Goal: Task Accomplishment & Management: Use online tool/utility

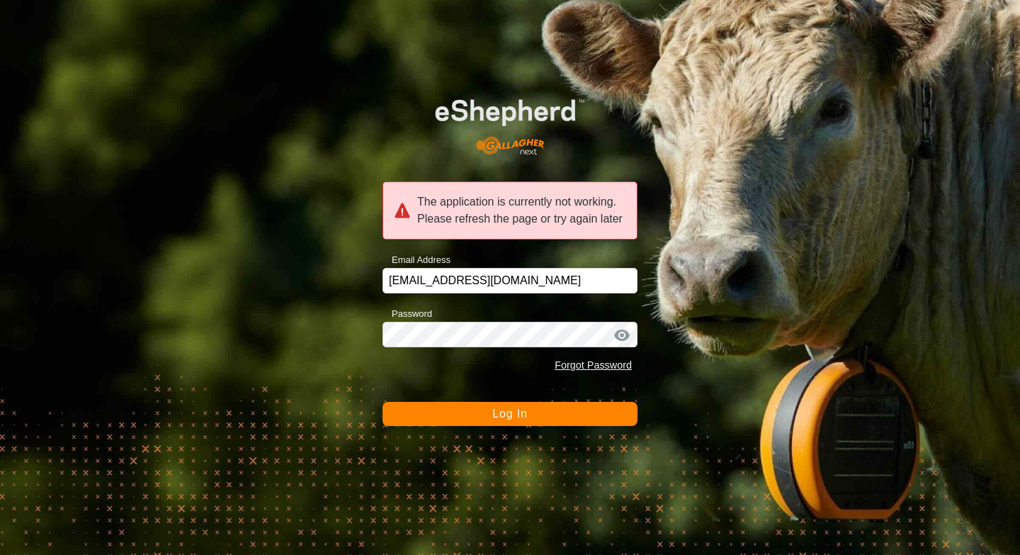
click at [506, 420] on button "Log In" at bounding box center [509, 414] width 255 height 24
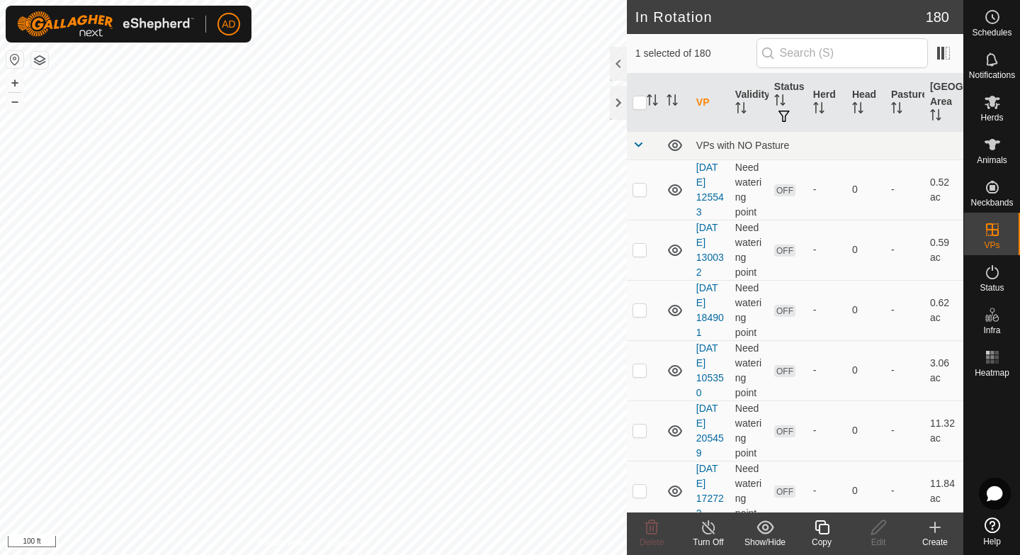
click at [830, 532] on icon at bounding box center [822, 526] width 18 height 17
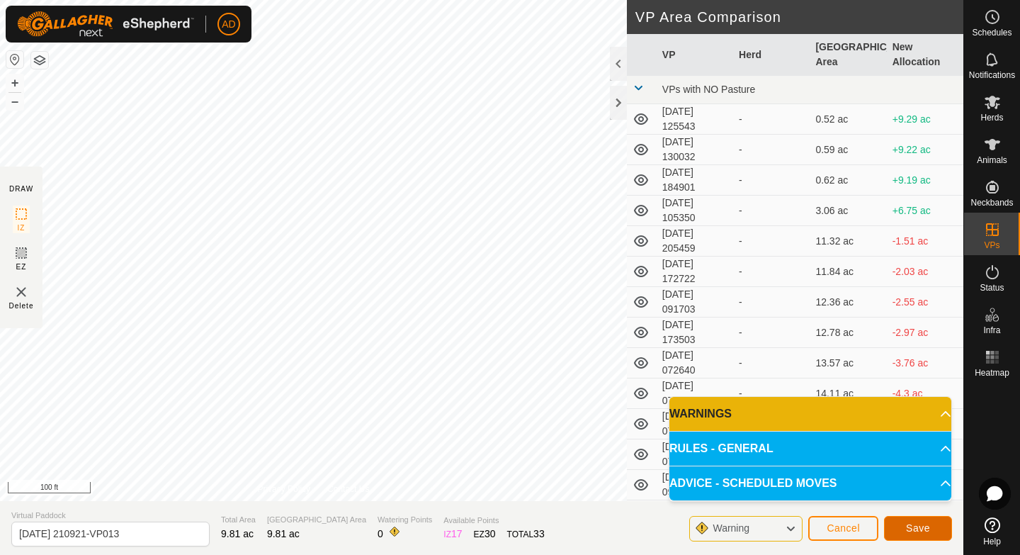
click at [926, 526] on span "Save" at bounding box center [918, 527] width 24 height 11
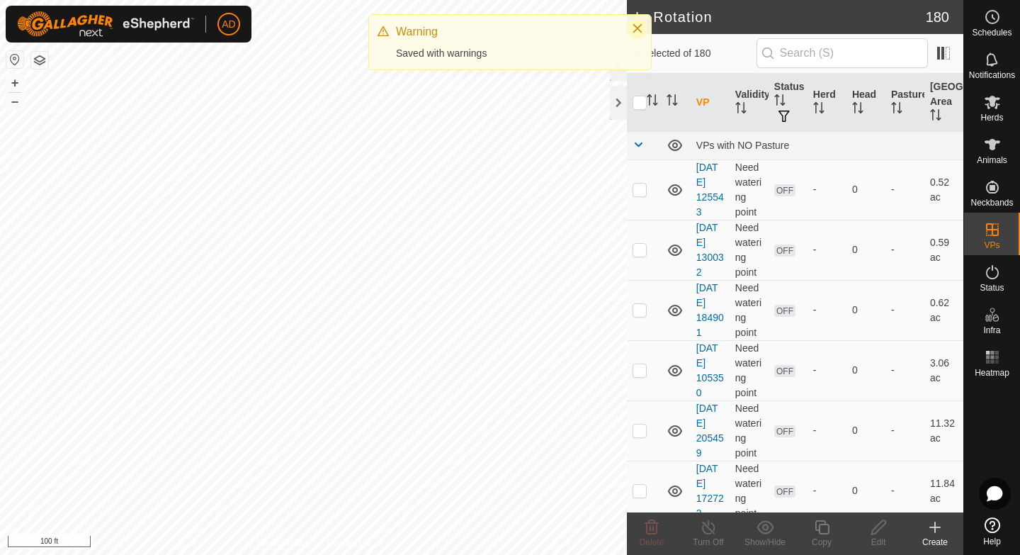
click at [635, 29] on icon "Close" at bounding box center [637, 28] width 9 height 9
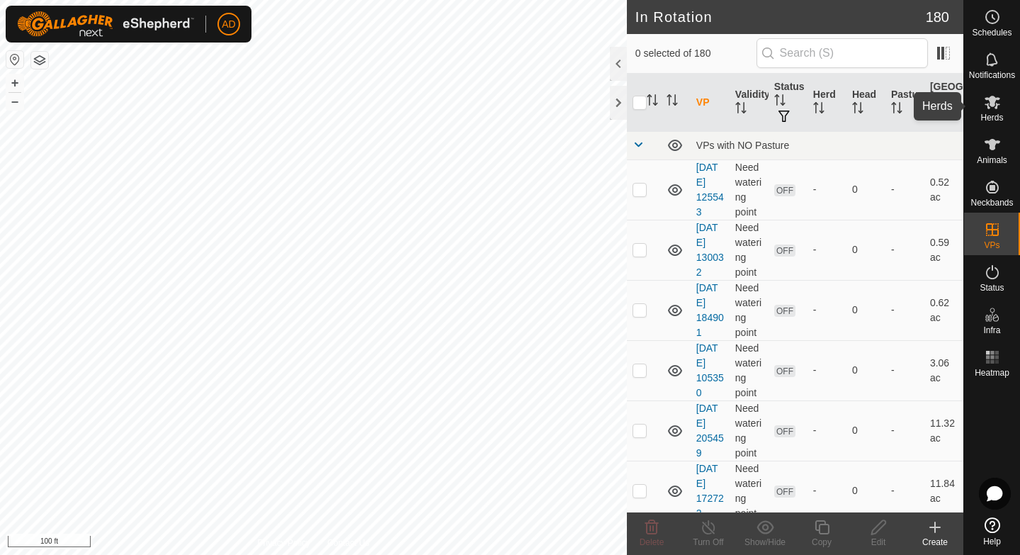
click at [996, 121] on span "Herds" at bounding box center [991, 117] width 23 height 8
click at [995, 110] on icon at bounding box center [992, 101] width 17 height 17
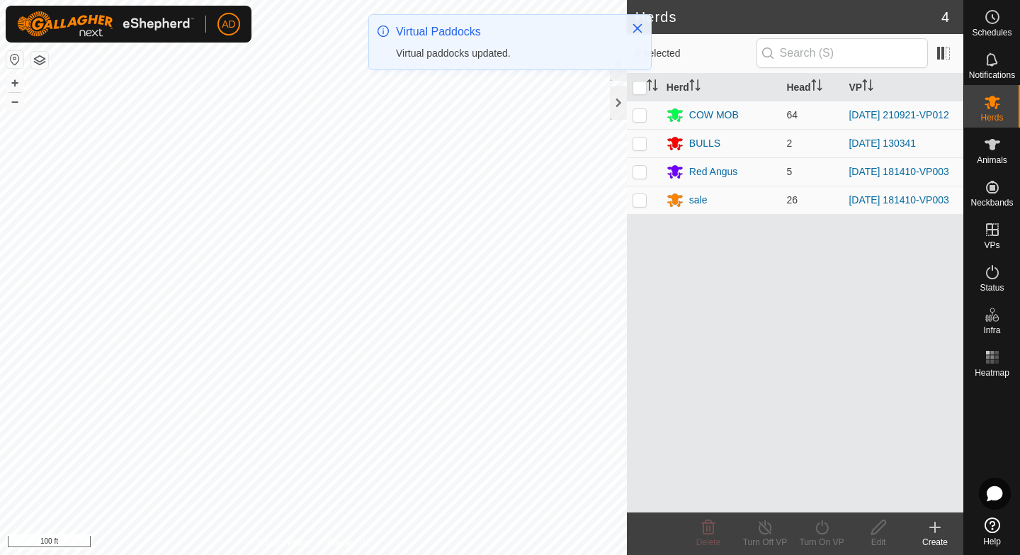
click at [995, 110] on icon at bounding box center [992, 101] width 17 height 17
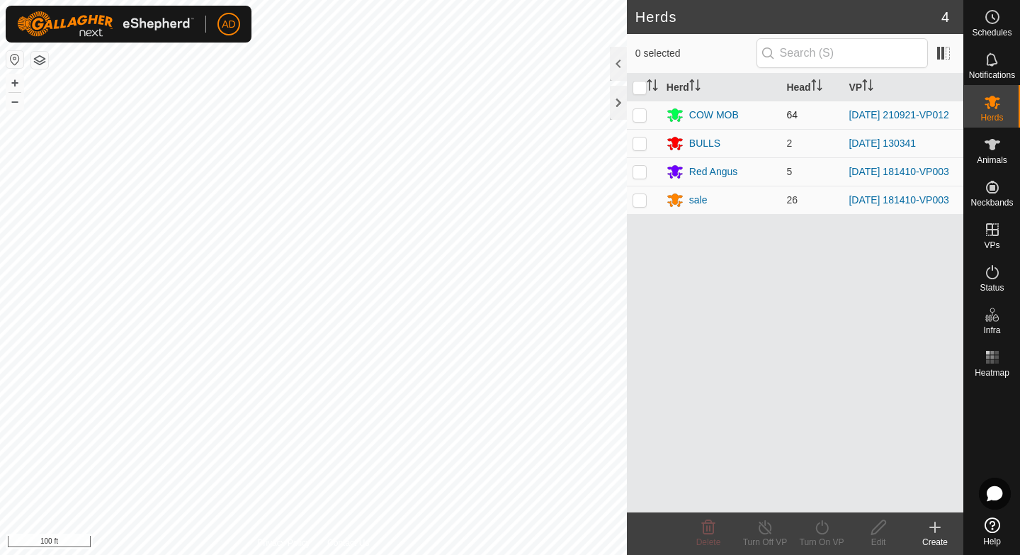
click at [638, 108] on td at bounding box center [644, 115] width 34 height 28
checkbox input "true"
click at [810, 521] on turn-on-svg-icon at bounding box center [821, 526] width 57 height 17
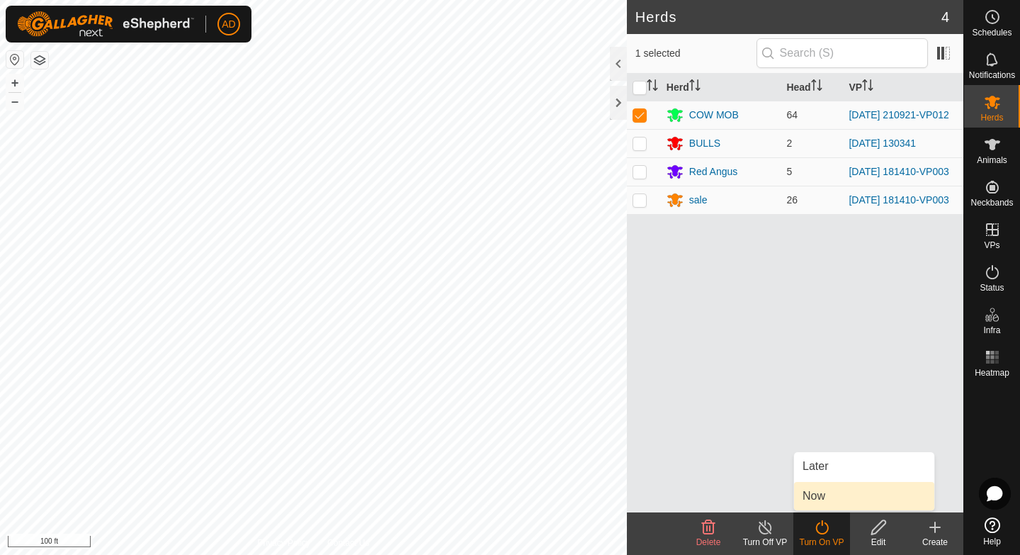
click at [810, 501] on link "Now" at bounding box center [864, 496] width 140 height 28
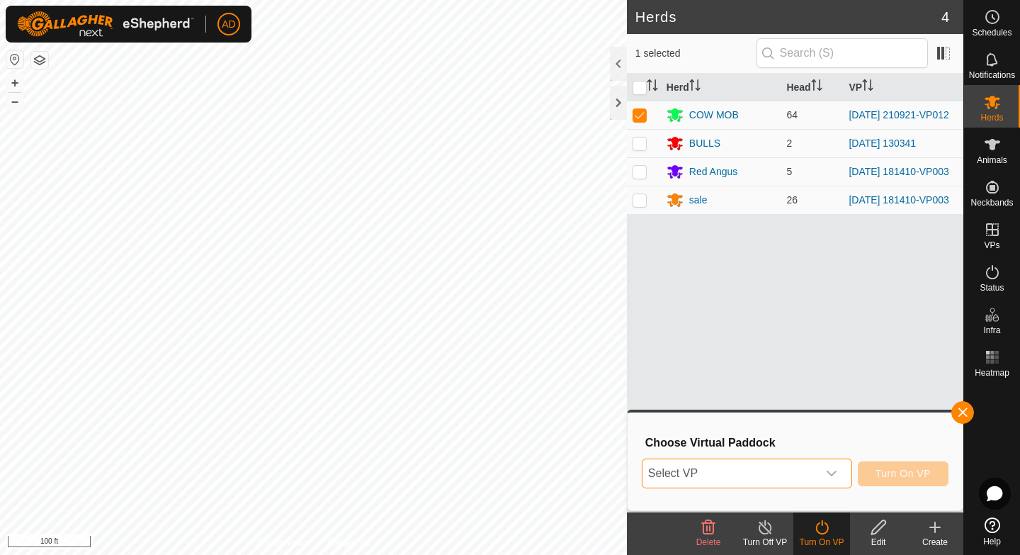
click at [753, 471] on span "Select VP" at bounding box center [729, 473] width 175 height 28
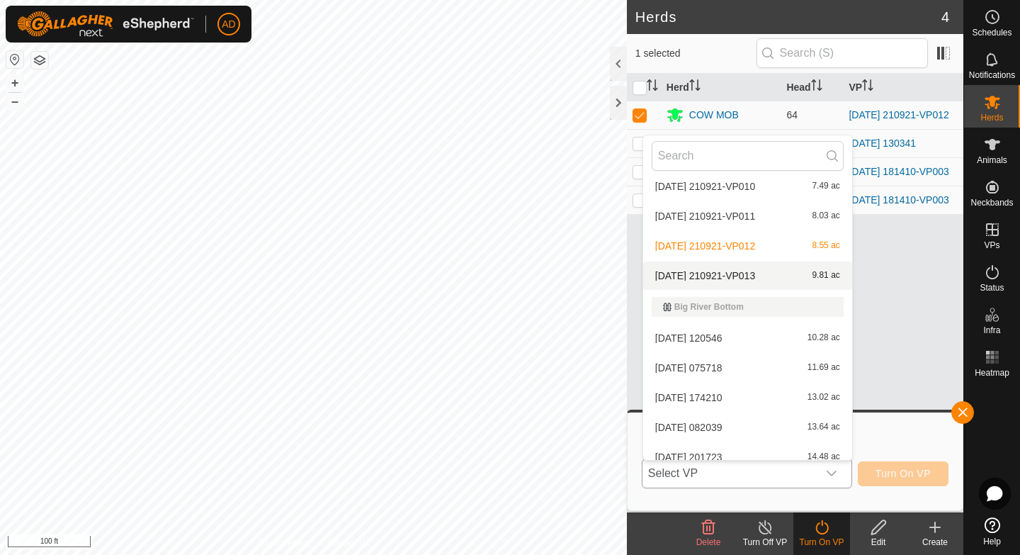
scroll to position [987, 0]
click at [771, 266] on li "[DATE] 210921-VP013 9.81 ac" at bounding box center [747, 277] width 209 height 28
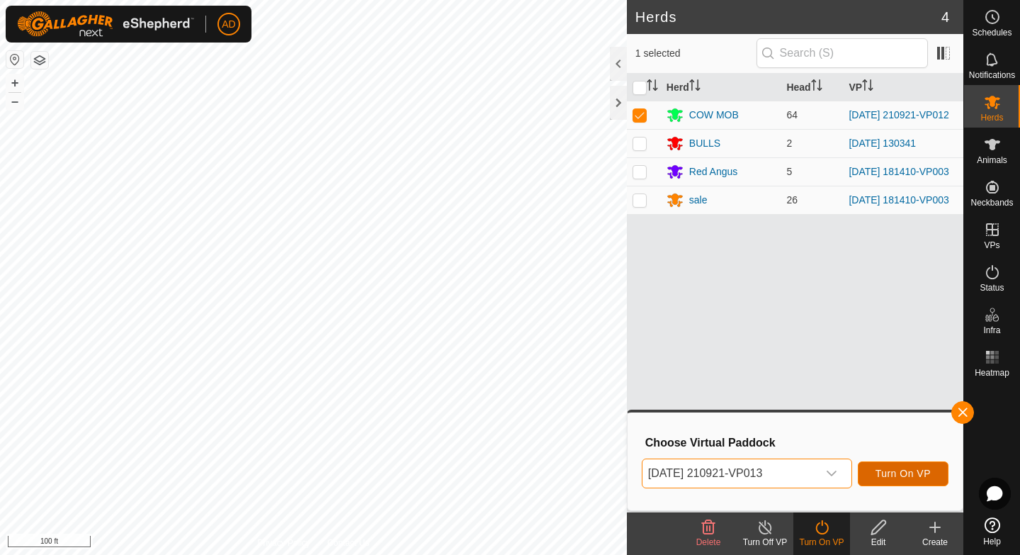
click at [913, 476] on span "Turn On VP" at bounding box center [902, 472] width 55 height 11
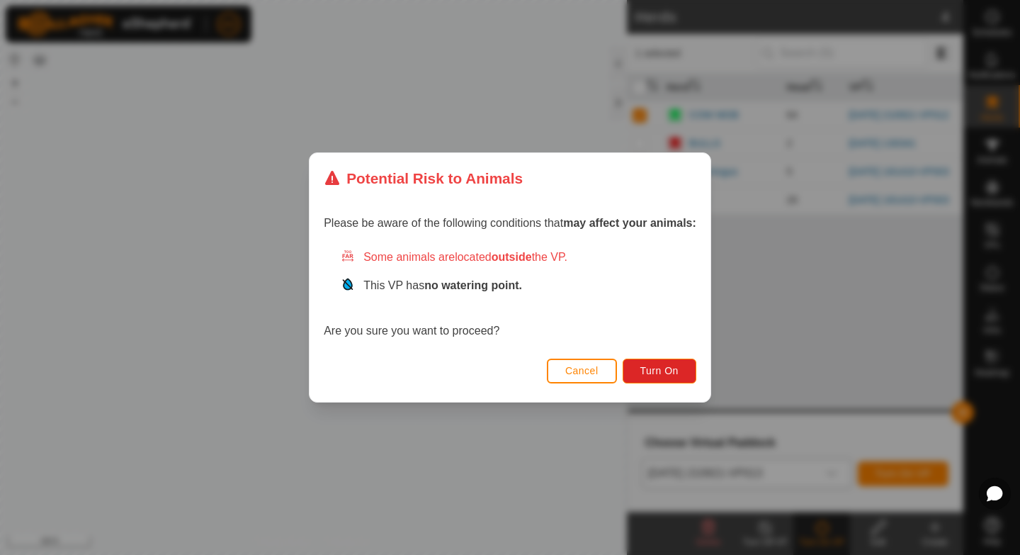
click at [650, 358] on div "Cancel Turn On" at bounding box center [510, 377] width 401 height 48
click at [650, 365] on span "Turn On" at bounding box center [659, 370] width 38 height 11
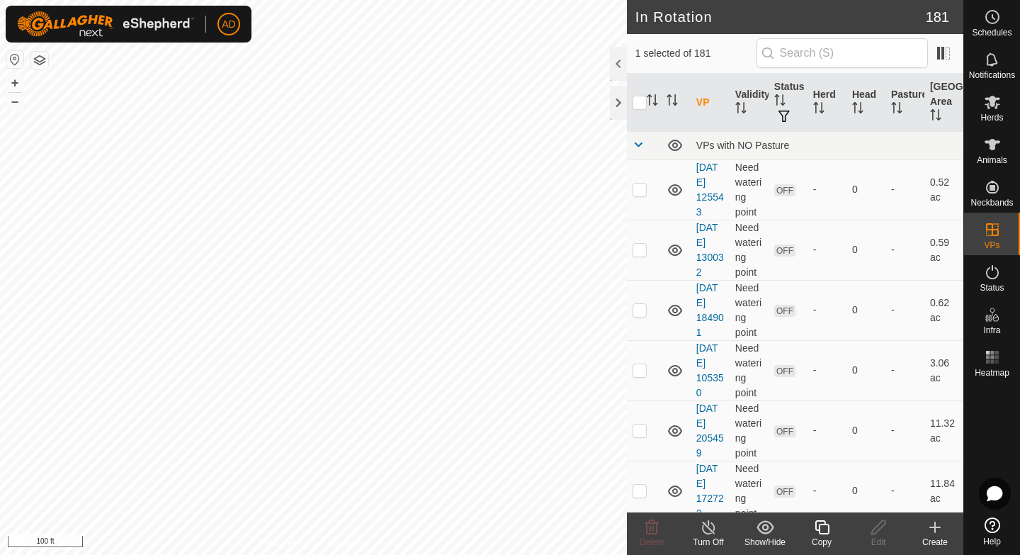
click at [821, 542] on div "Copy" at bounding box center [821, 541] width 57 height 13
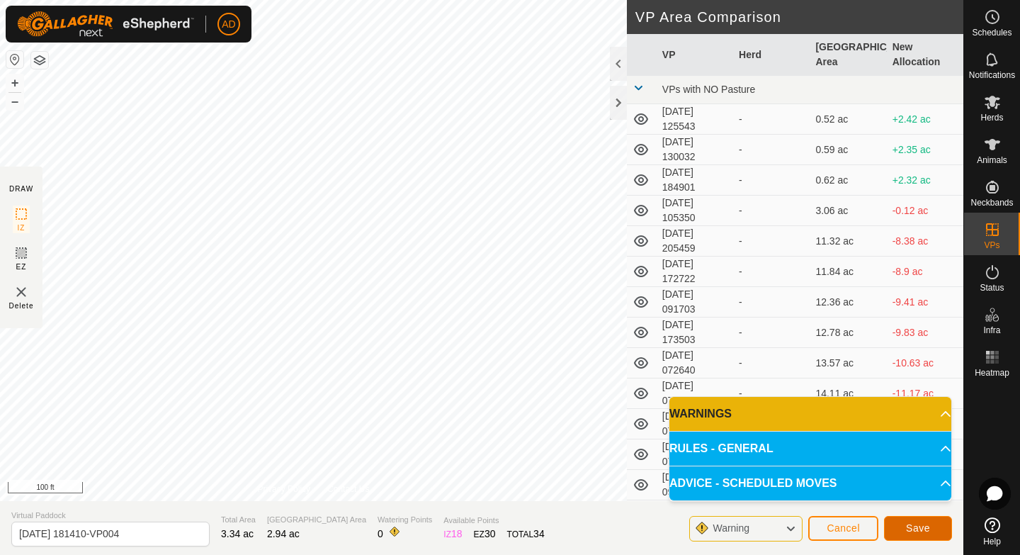
click at [917, 531] on span "Save" at bounding box center [918, 527] width 24 height 11
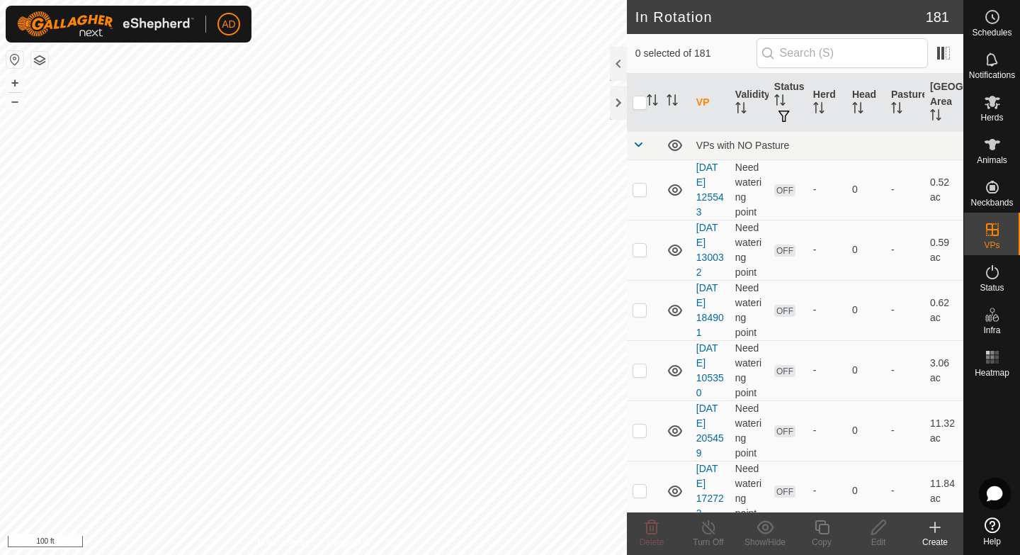
click at [1000, 98] on es-mob-svg-icon at bounding box center [992, 102] width 25 height 23
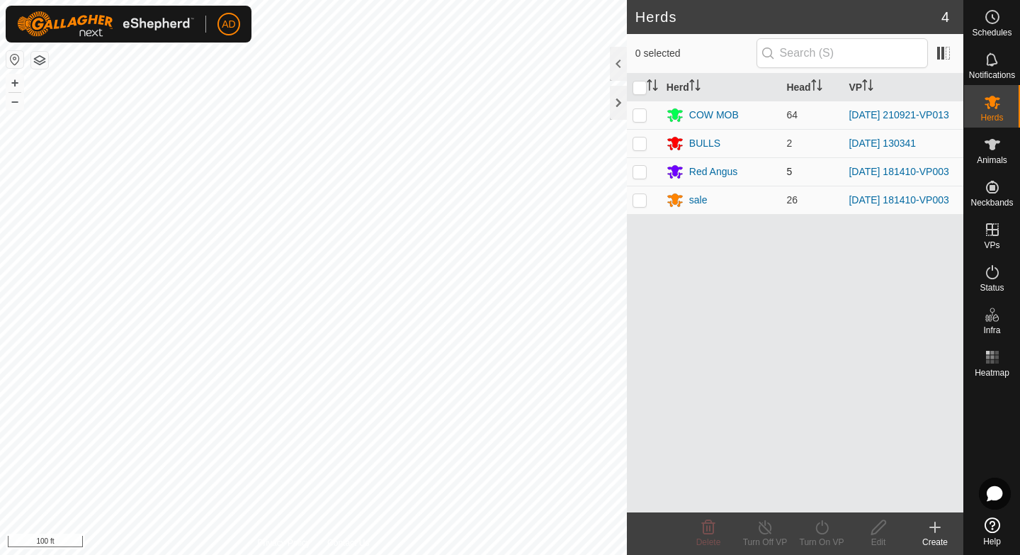
click at [634, 177] on p-checkbox at bounding box center [640, 171] width 14 height 11
checkbox input "true"
click at [641, 210] on td at bounding box center [644, 200] width 34 height 28
checkbox input "true"
click at [834, 533] on turn-on-svg-icon at bounding box center [821, 526] width 57 height 17
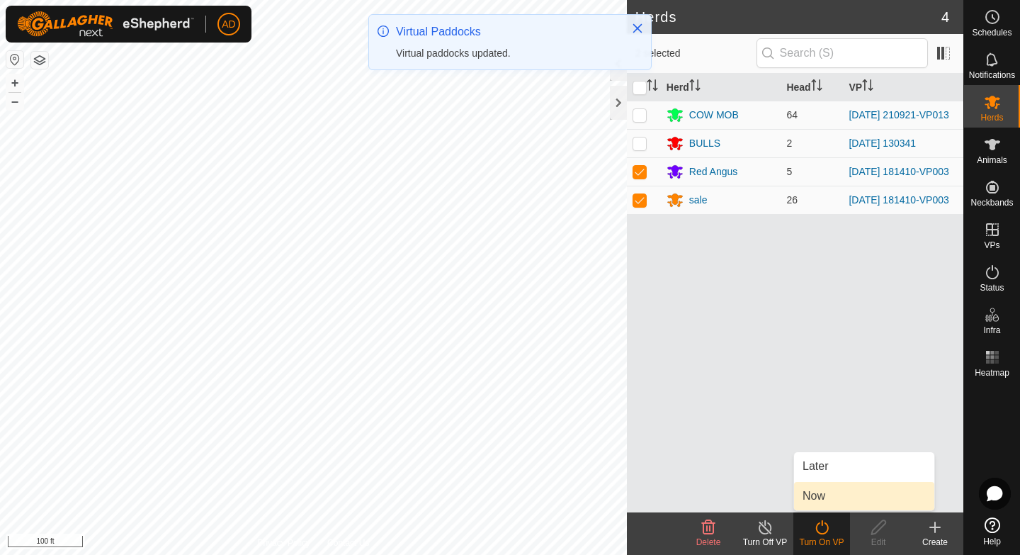
click at [827, 503] on link "Now" at bounding box center [864, 496] width 140 height 28
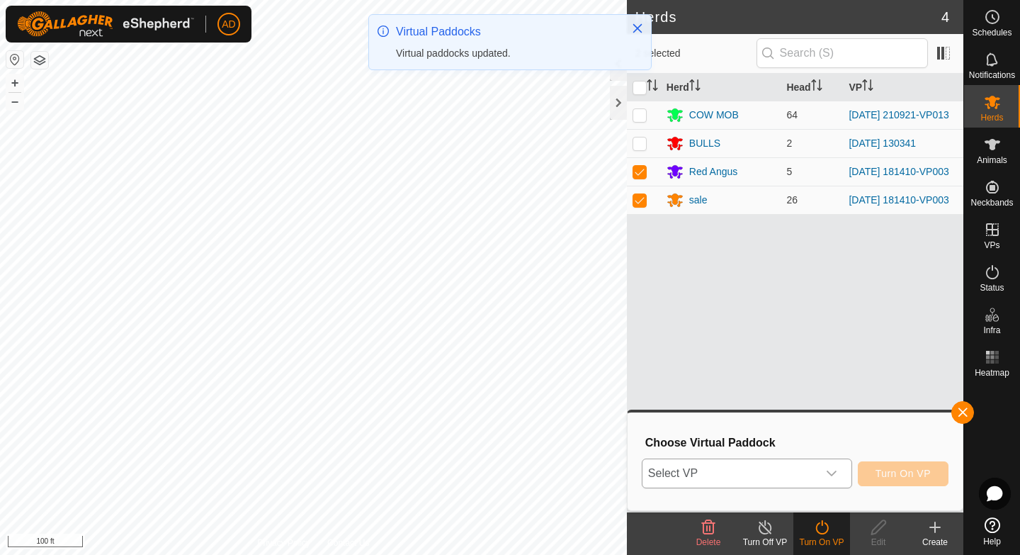
click at [830, 463] on div "dropdown trigger" at bounding box center [831, 473] width 28 height 28
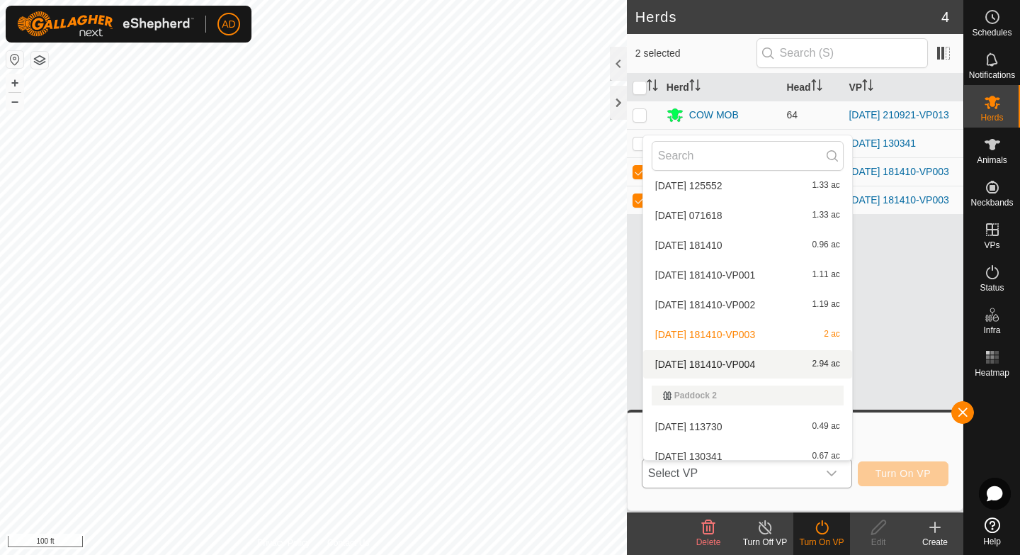
scroll to position [2758, 0]
click at [732, 362] on li "[DATE] 181410-VP004 2.94 ac" at bounding box center [747, 362] width 209 height 28
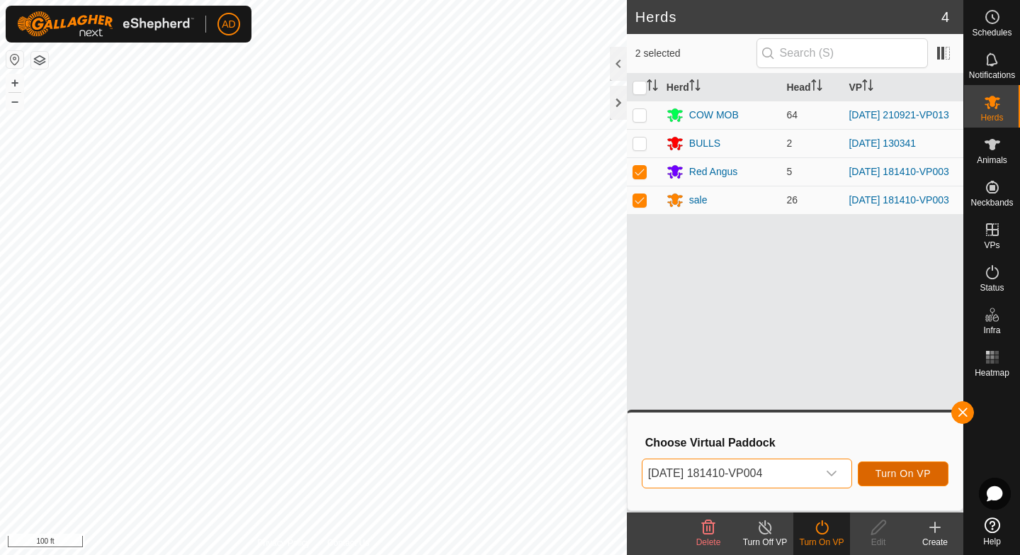
click at [895, 475] on span "Turn On VP" at bounding box center [902, 472] width 55 height 11
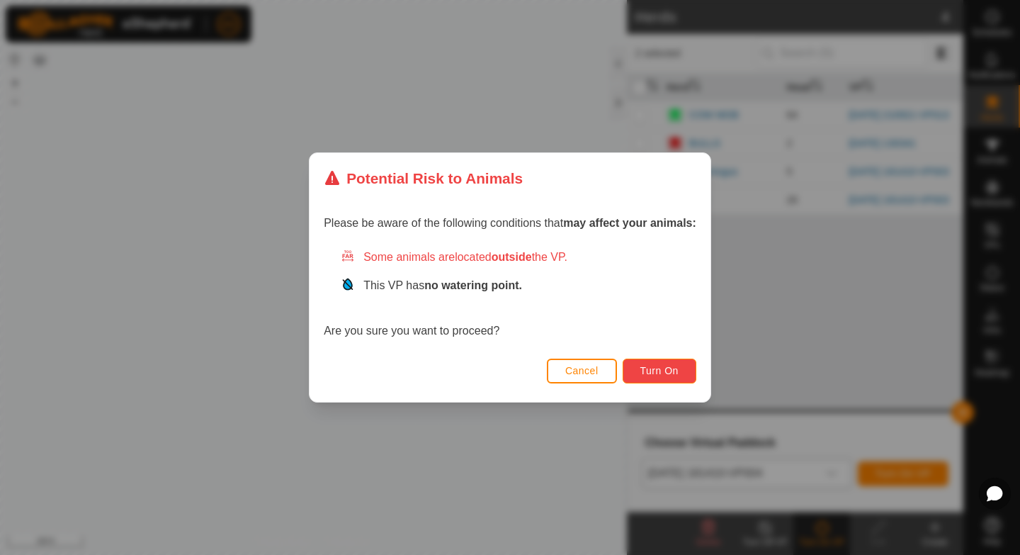
click at [663, 376] on button "Turn On" at bounding box center [660, 370] width 74 height 25
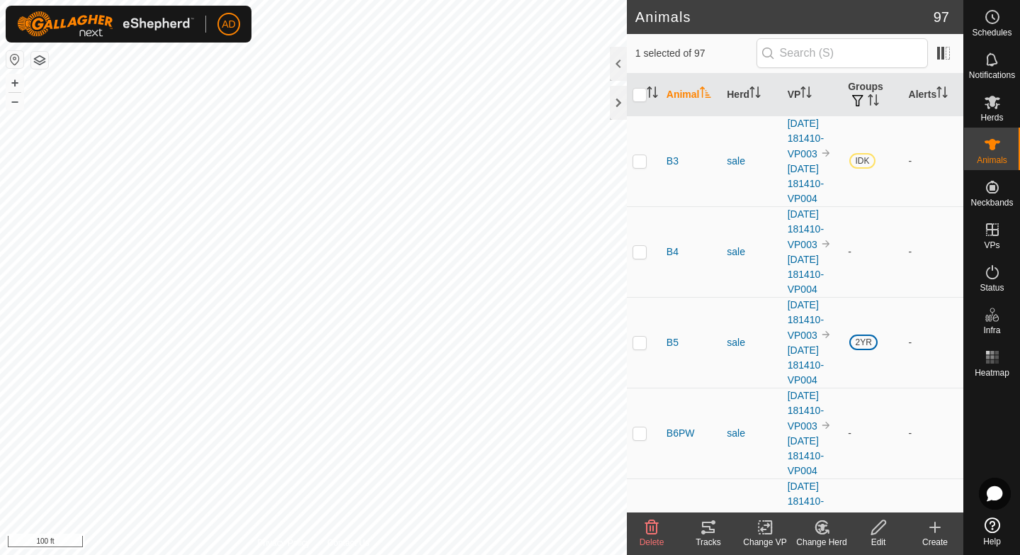
click at [768, 532] on icon at bounding box center [765, 526] width 18 height 17
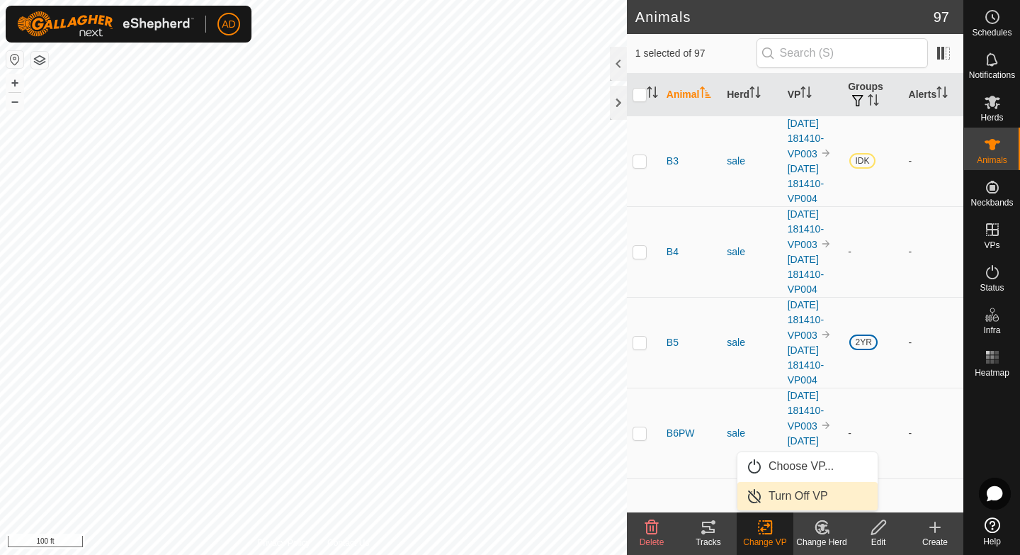
click at [810, 499] on link "Turn Off VP" at bounding box center [807, 496] width 140 height 28
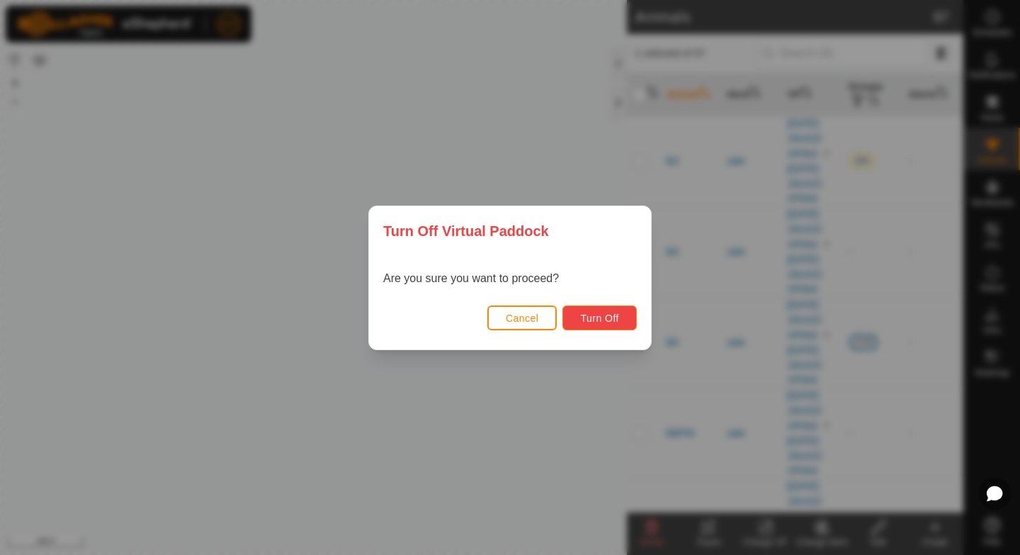
click at [579, 316] on button "Turn Off" at bounding box center [599, 317] width 74 height 25
